Goal: Navigation & Orientation: Find specific page/section

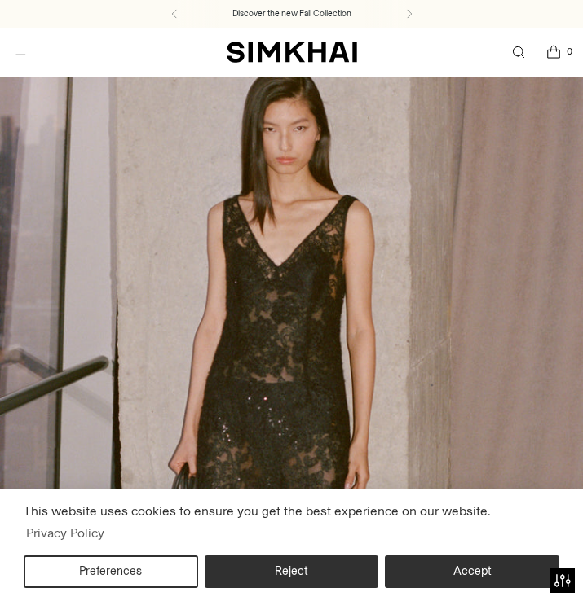
click at [21, 50] on button "Open menu modal" at bounding box center [21, 52] width 33 height 33
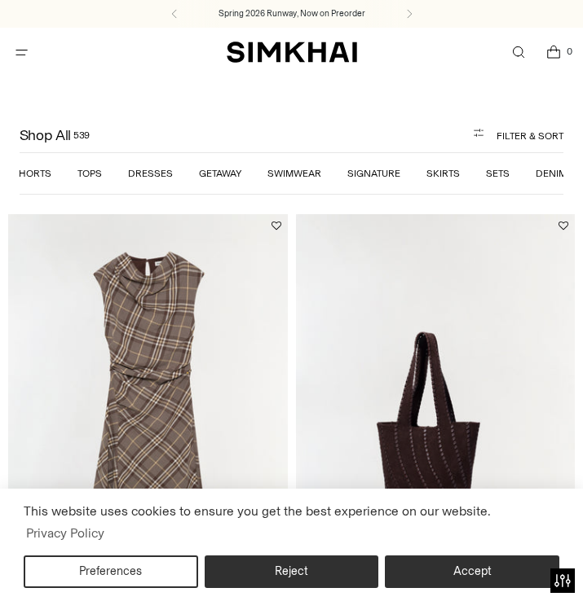
scroll to position [0, 281]
click at [439, 169] on link "Skirts" at bounding box center [443, 173] width 33 height 11
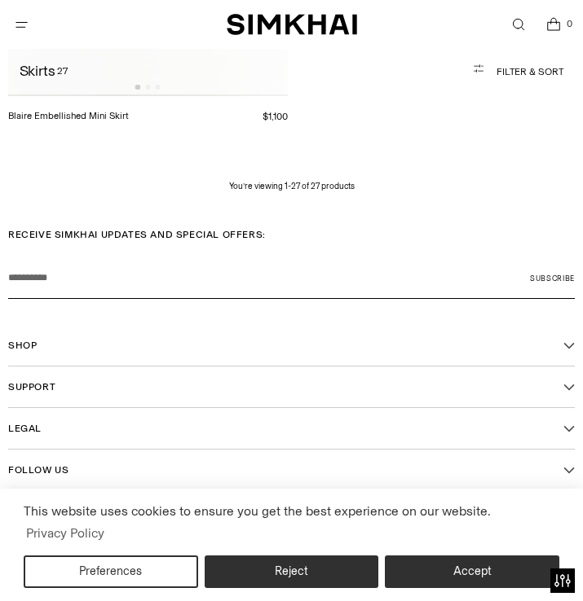
scroll to position [6869, 0]
click at [19, 33] on span "Open menu modal" at bounding box center [21, 24] width 27 height 27
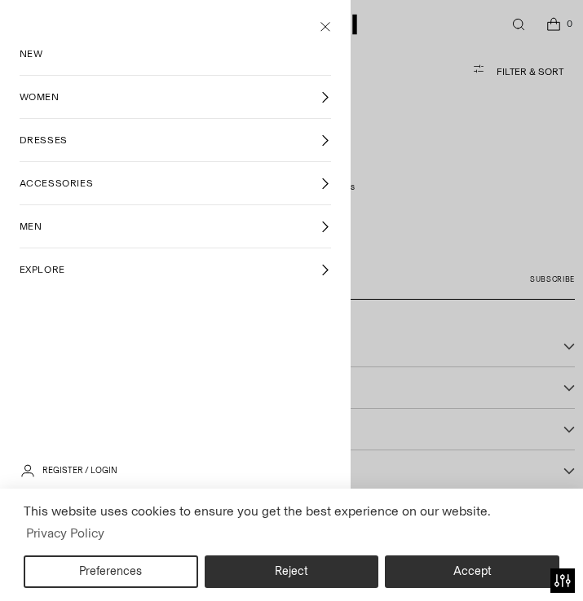
scroll to position [0, 0]
click at [61, 141] on span "DRESSES" at bounding box center [44, 140] width 48 height 15
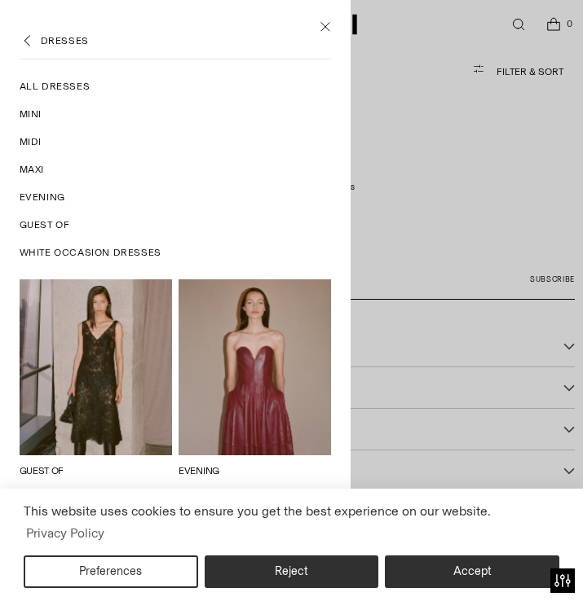
click at [59, 84] on span "All Dresses" at bounding box center [55, 86] width 71 height 15
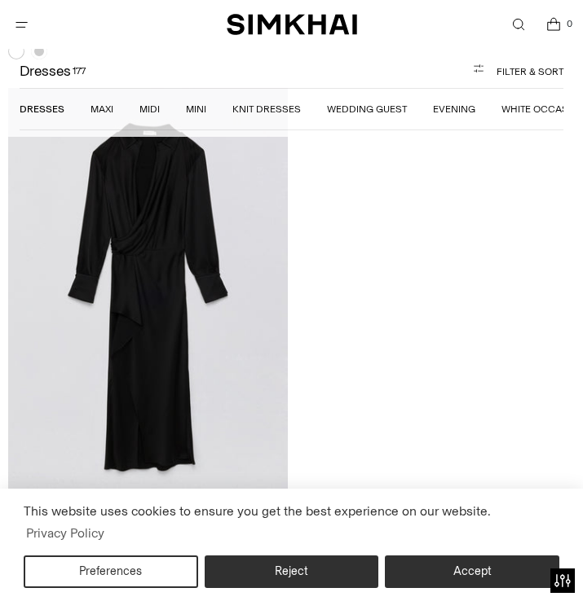
scroll to position [43652, 0]
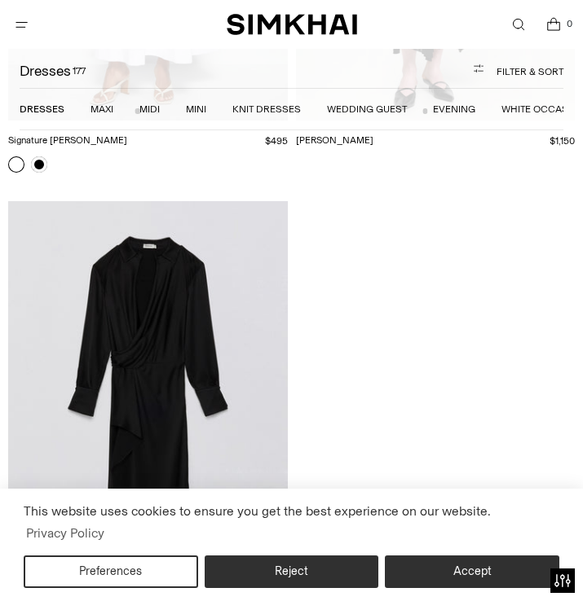
click at [20, 18] on button "Open menu modal" at bounding box center [21, 24] width 33 height 33
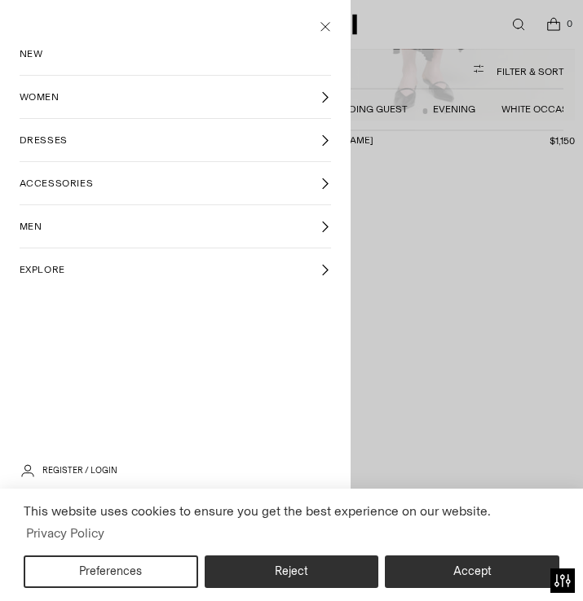
scroll to position [0, 0]
click at [68, 99] on link "WOMEN" at bounding box center [176, 97] width 312 height 42
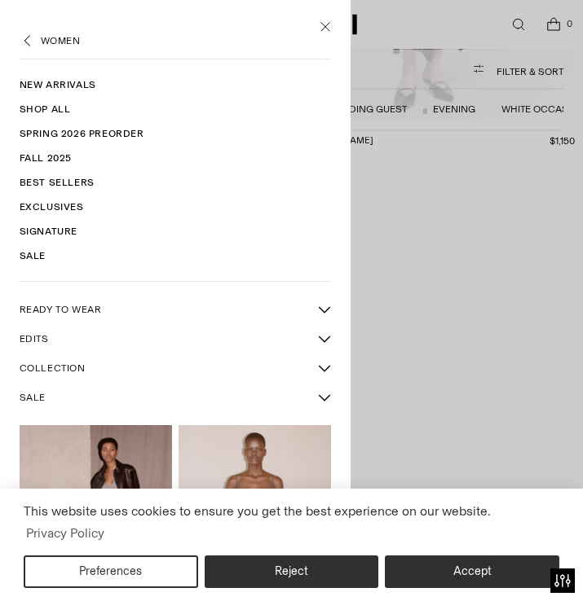
click at [48, 404] on link "SALE" at bounding box center [165, 398] width 291 height 28
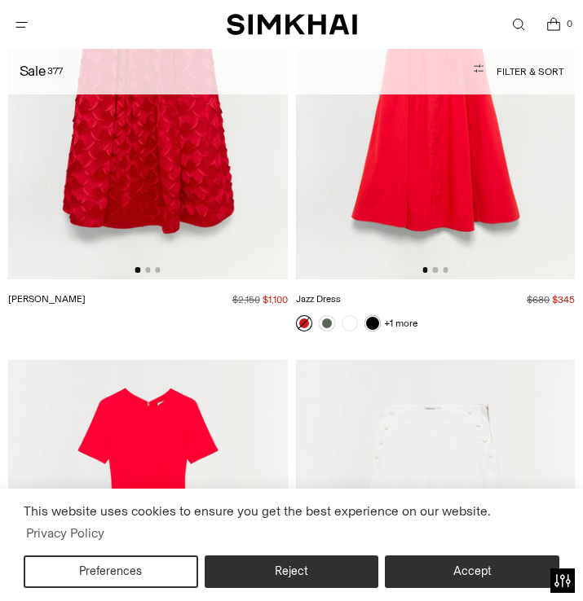
scroll to position [58398, 0]
